Goal: Task Accomplishment & Management: Use online tool/utility

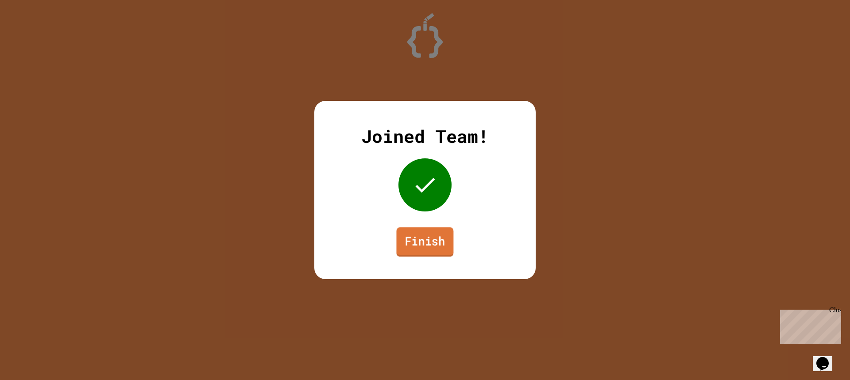
click at [417, 240] on link "Finish" at bounding box center [424, 242] width 57 height 29
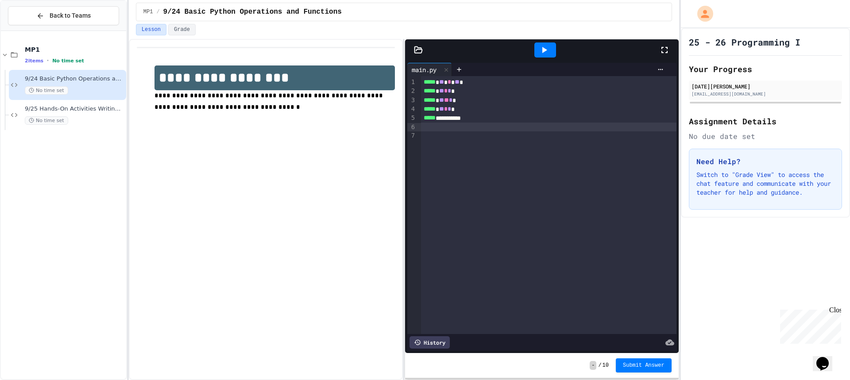
click at [430, 131] on div at bounding box center [548, 127] width 255 height 9
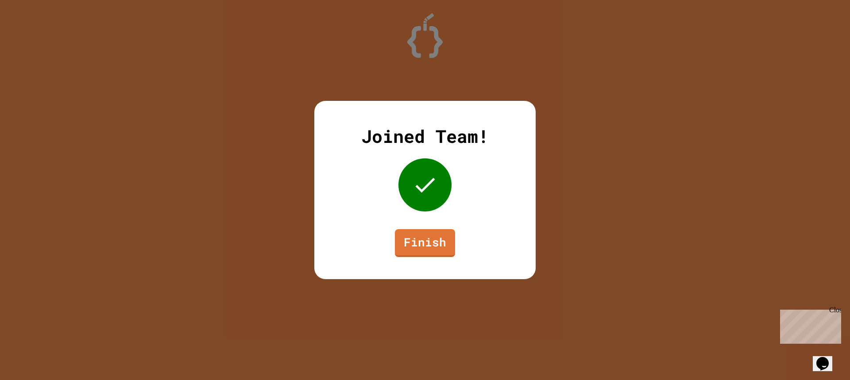
click at [441, 240] on link "Finish" at bounding box center [425, 243] width 60 height 28
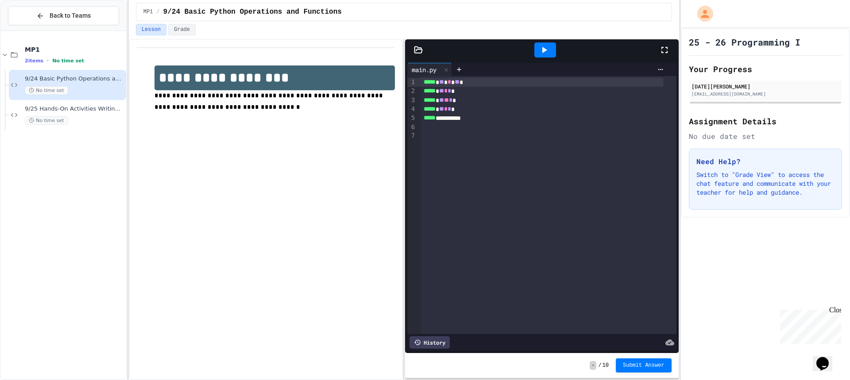
click at [392, 240] on div "**********" at bounding box center [266, 209] width 274 height 341
